Goal: Use online tool/utility: Utilize a website feature to perform a specific function

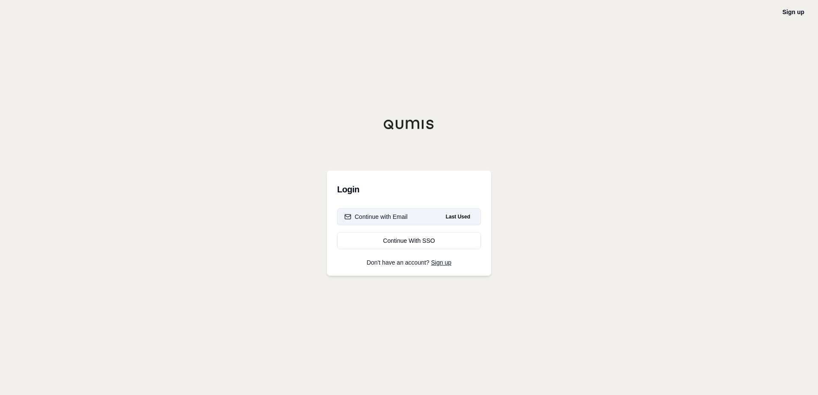
click at [373, 216] on div "Continue with Email" at bounding box center [375, 217] width 63 height 9
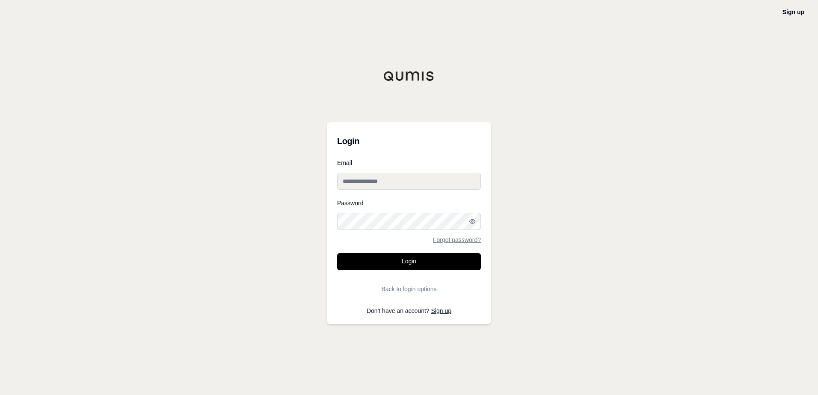
type input "**********"
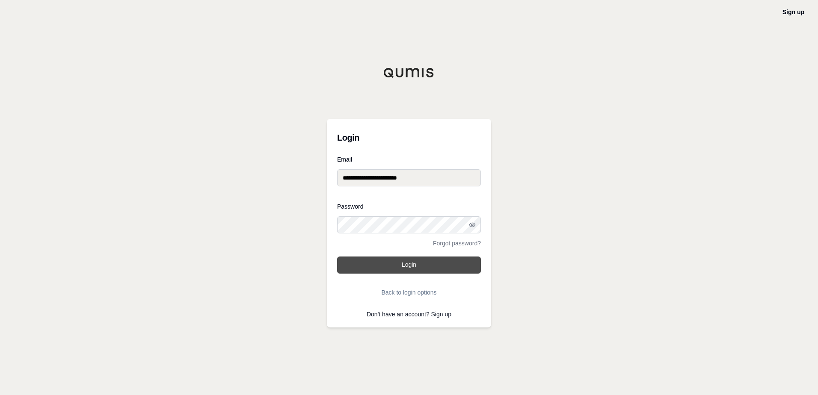
click at [379, 264] on button "Login" at bounding box center [409, 265] width 144 height 17
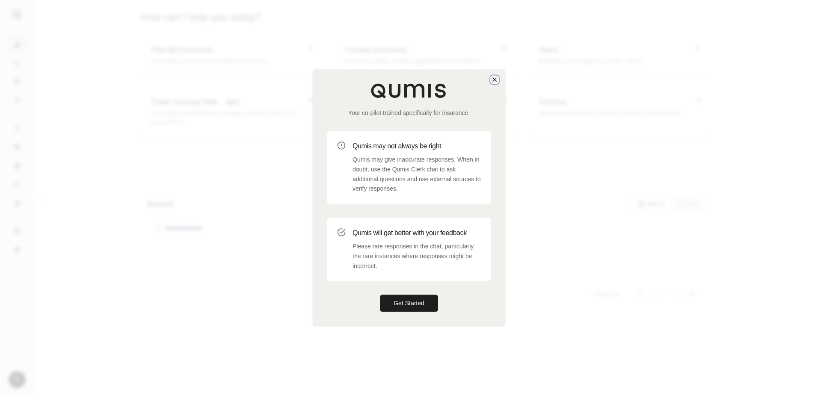
click at [496, 78] on icon "button" at bounding box center [494, 79] width 3 height 3
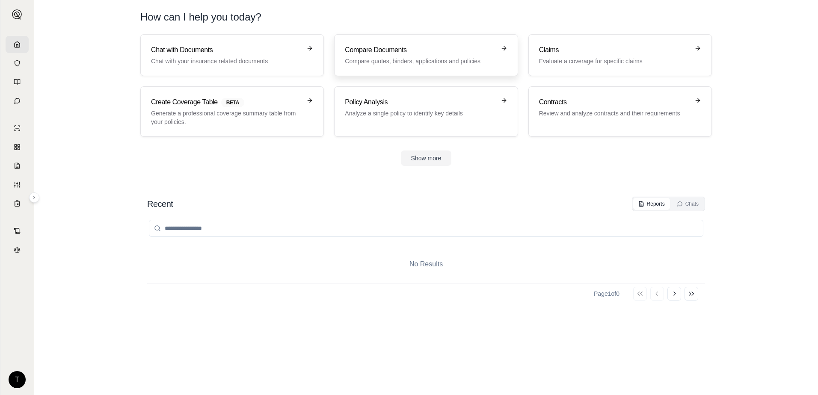
click at [459, 47] on h3 "Compare Documents" at bounding box center [420, 50] width 150 height 10
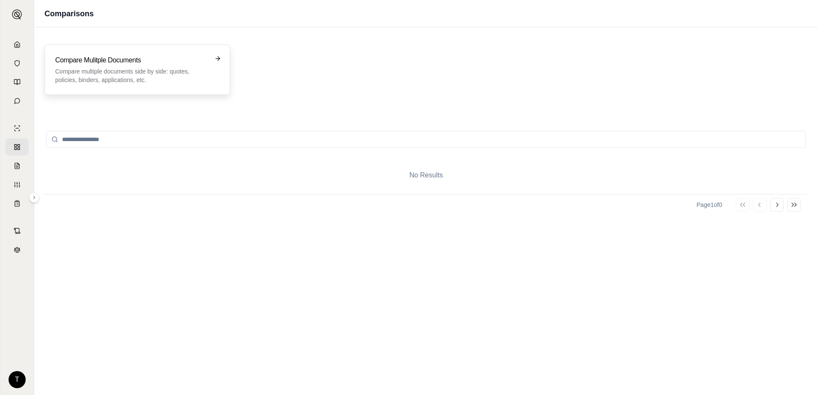
click at [128, 59] on h3 "Compare Mulitple Documents" at bounding box center [131, 60] width 152 height 10
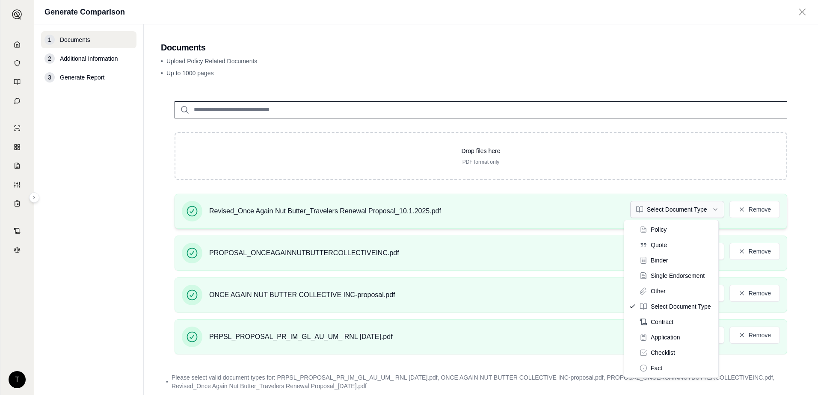
click at [696, 211] on html "T Generate Comparison 1 Documents 2 Additional Information 3 Generate Report Do…" at bounding box center [409, 197] width 818 height 395
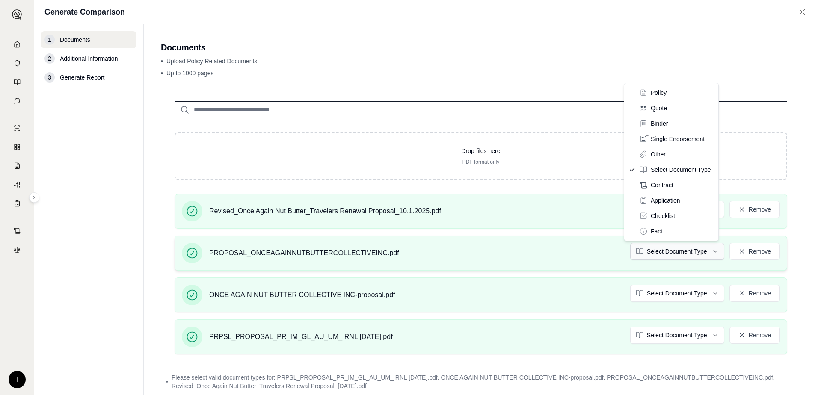
click at [685, 248] on html "T Generate Comparison 1 Documents 2 Additional Information 3 Generate Report Do…" at bounding box center [409, 197] width 818 height 395
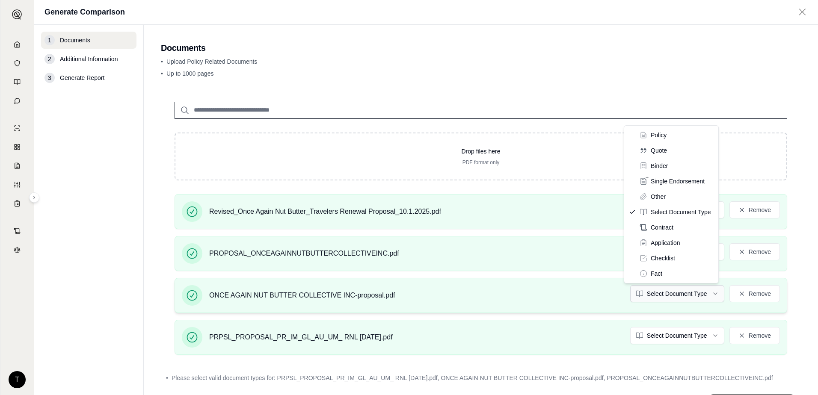
click at [687, 296] on html "Document type updated successfully T Generate Comparison 1 Documents 2 Addition…" at bounding box center [409, 197] width 818 height 395
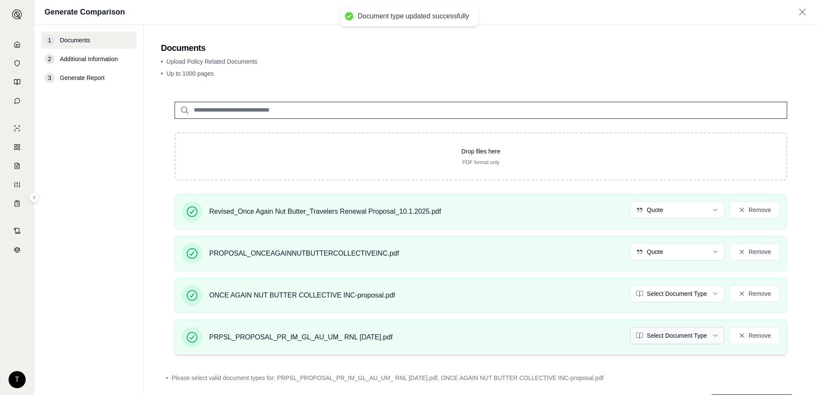
click at [682, 338] on html "Document type updated successfully T Generate Comparison 1 Documents 2 Addition…" at bounding box center [409, 197] width 818 height 395
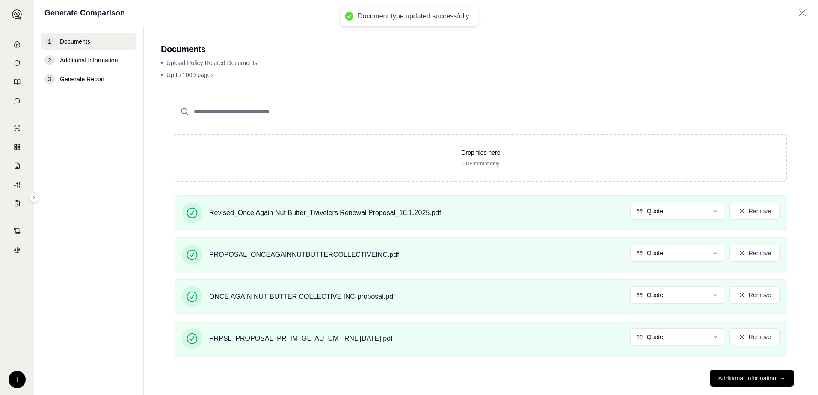
click at [597, 370] on footer "Additional Information →" at bounding box center [481, 378] width 640 height 31
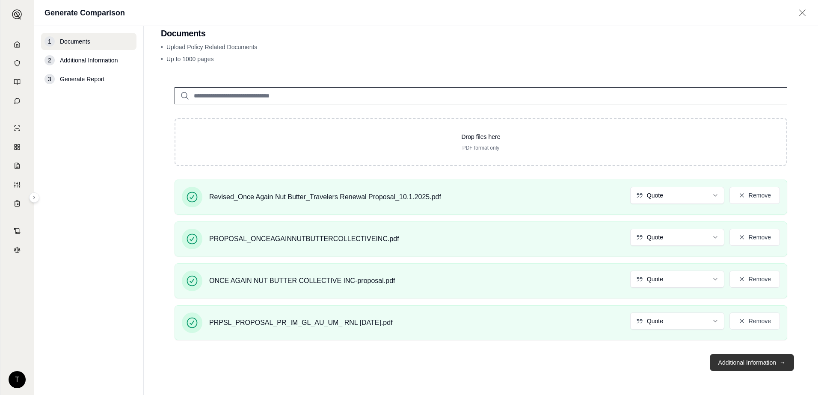
click at [734, 363] on button "Additional Information →" at bounding box center [752, 362] width 84 height 17
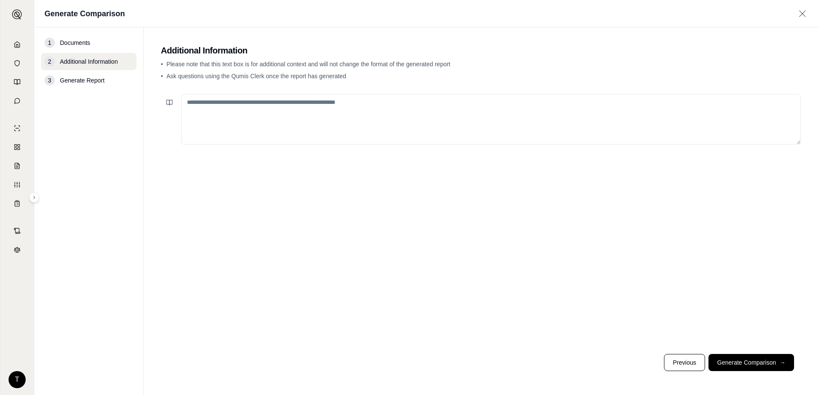
click at [261, 109] on textarea at bounding box center [490, 119] width 619 height 50
type textarea "**********"
click at [728, 353] on footer "Previous Generate Comparison →" at bounding box center [481, 362] width 640 height 31
click at [745, 363] on button "Generate Comparison →" at bounding box center [751, 362] width 86 height 17
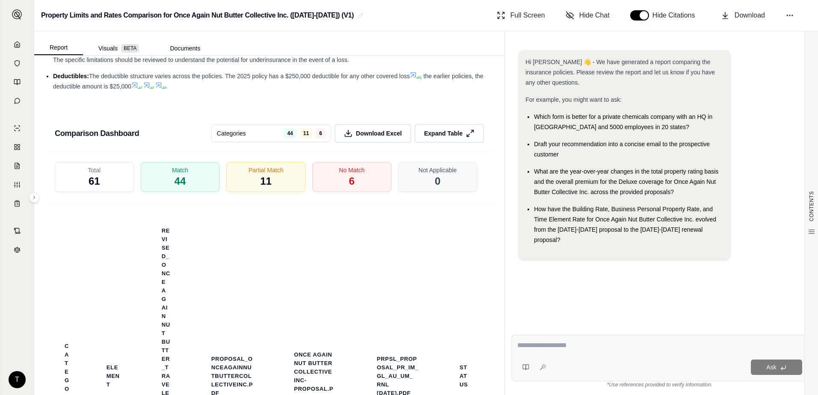
scroll to position [1259, 0]
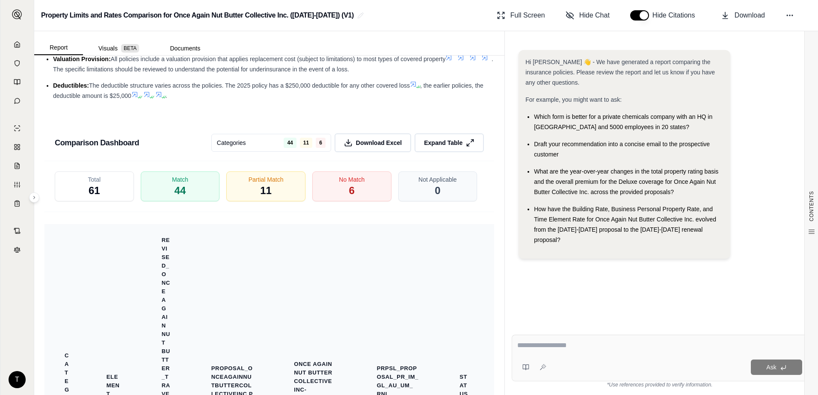
click at [438, 141] on span "Expand Table" at bounding box center [443, 143] width 38 height 9
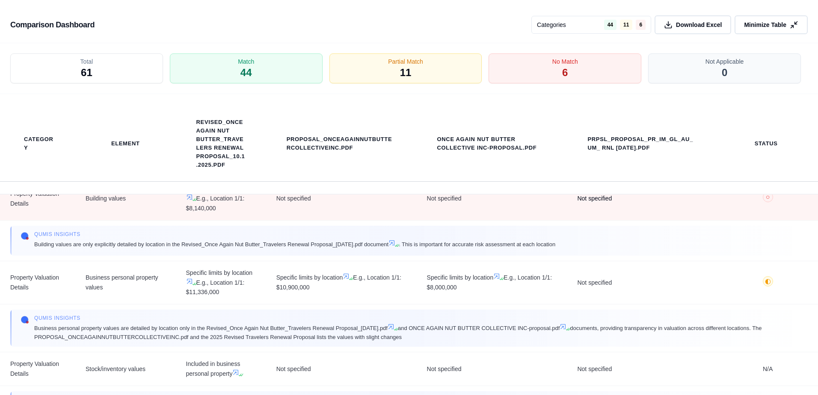
scroll to position [3166, 0]
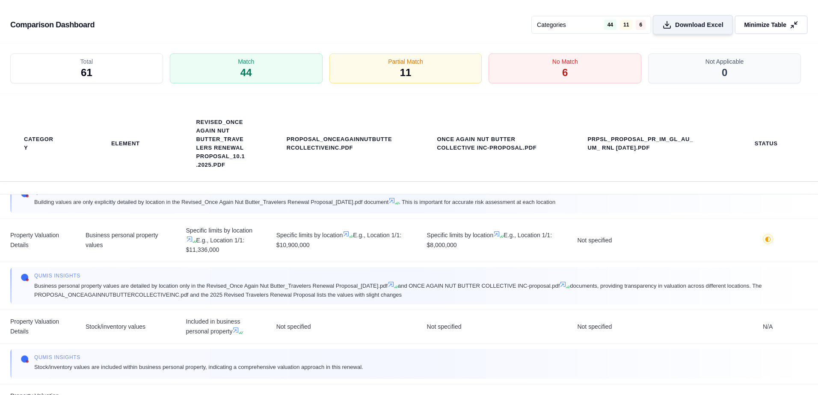
click at [701, 26] on span "Download Excel" at bounding box center [699, 25] width 48 height 9
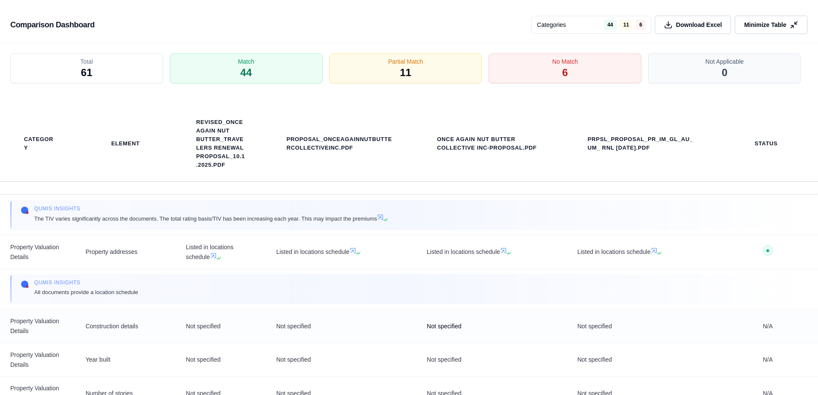
scroll to position [3208, 0]
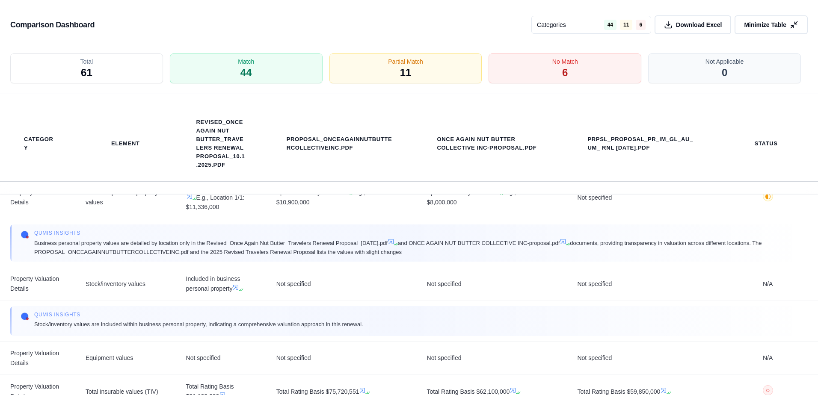
click at [446, 16] on div "Comparison Dashboard Categories 44 11 6 Download Excel Minimize Table" at bounding box center [409, 21] width 818 height 43
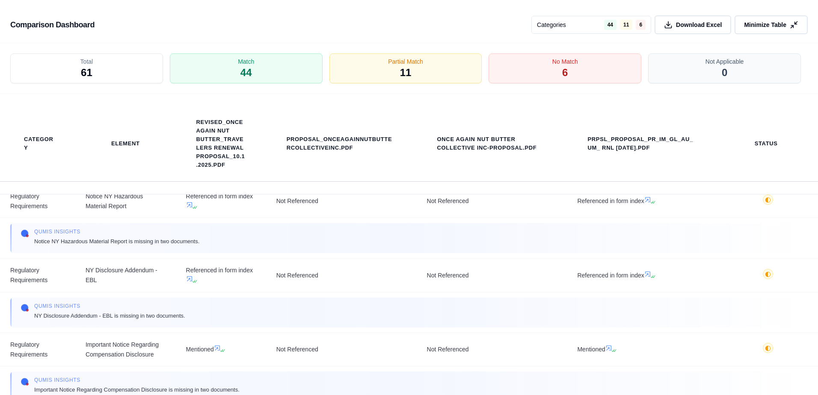
scroll to position [5118, 0]
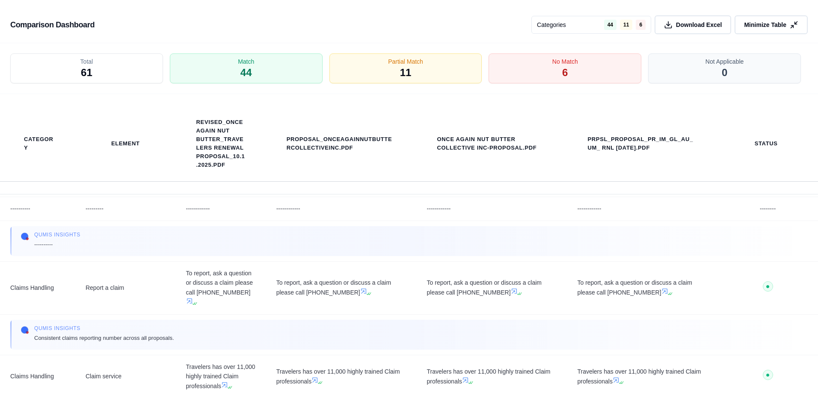
click at [556, 29] on html "T Property Limits and Rates Comparison for Once Again Nut Butter Collective Inc…" at bounding box center [409, 197] width 818 height 395
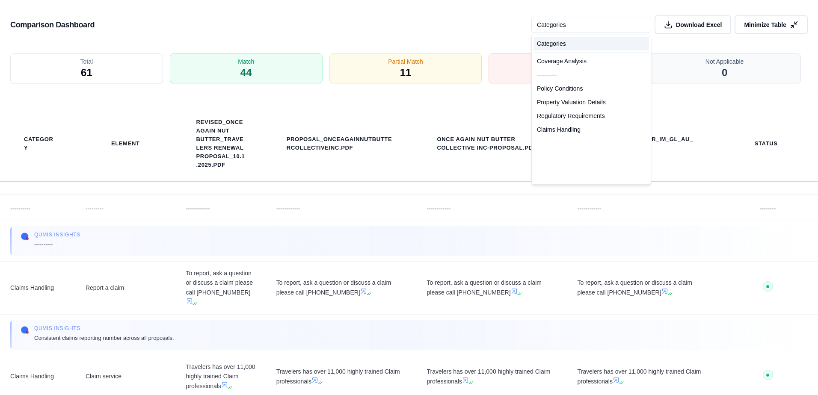
click at [482, 30] on html "T Property Limits and Rates Comparison for Once Again Nut Butter Collective Inc…" at bounding box center [409, 197] width 818 height 395
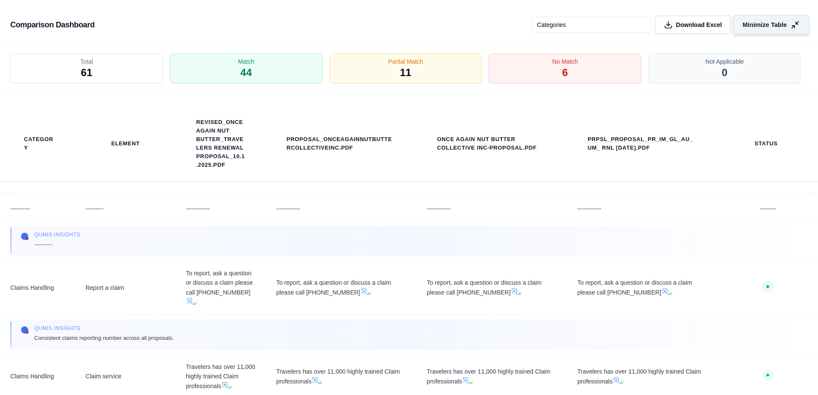
click at [762, 29] on span "Minimize Table" at bounding box center [765, 25] width 44 height 9
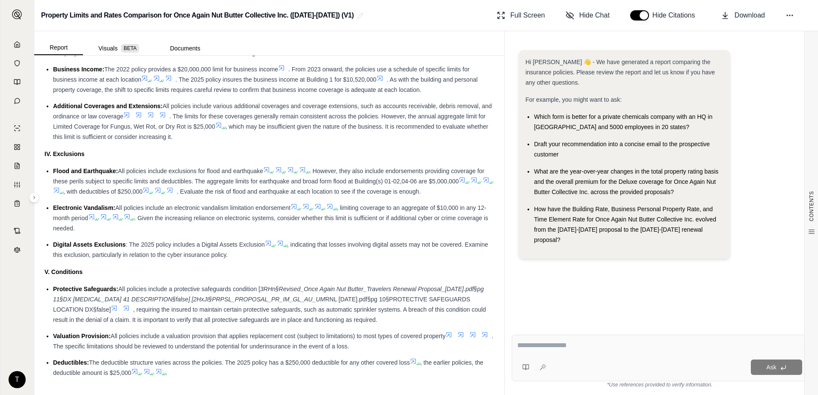
click at [560, 352] on div at bounding box center [659, 347] width 285 height 13
click at [564, 347] on textarea at bounding box center [659, 346] width 285 height 10
type textarea "**********"
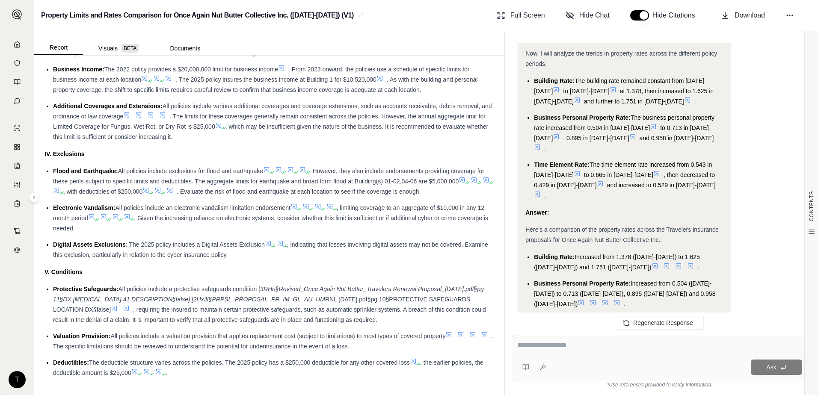
scroll to position [1181, 0]
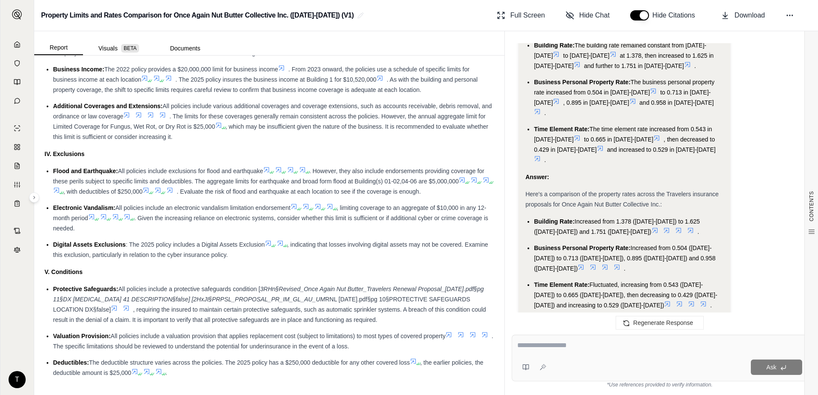
click at [617, 353] on div at bounding box center [659, 347] width 285 height 13
click at [609, 347] on textarea at bounding box center [659, 346] width 285 height 10
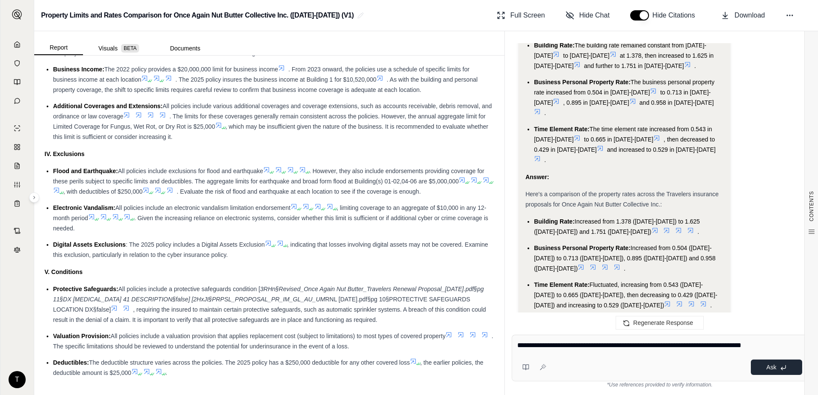
type textarea "**********"
click at [783, 369] on icon at bounding box center [783, 367] width 5 height 3
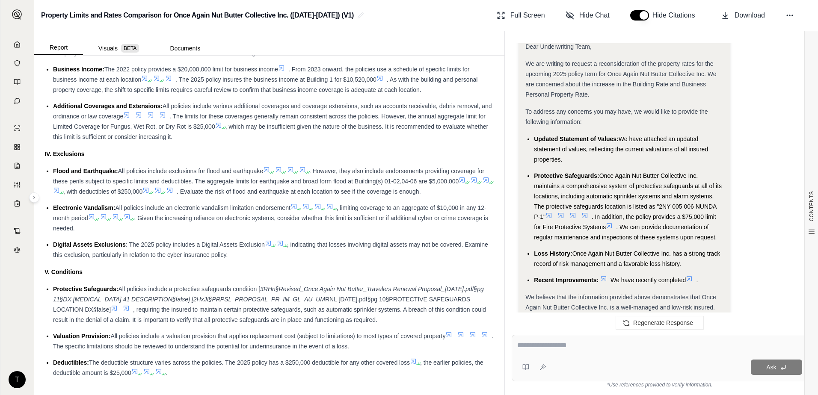
scroll to position [2740, 0]
